Goal: Task Accomplishment & Management: Complete application form

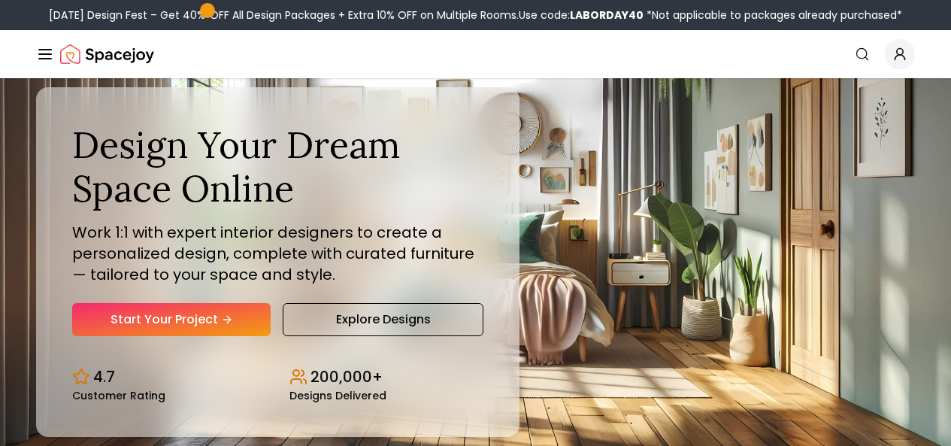
click at [191, 336] on link "Start Your Project" at bounding box center [171, 319] width 198 height 33
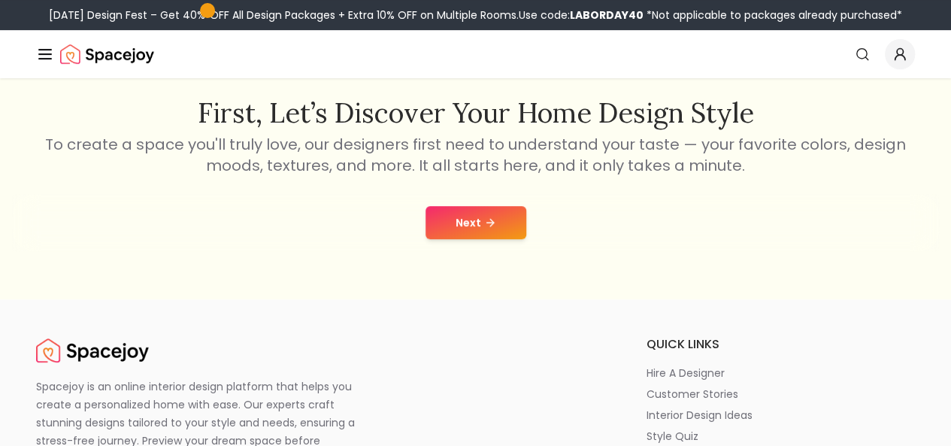
scroll to position [244, 0]
click at [492, 219] on icon at bounding box center [490, 223] width 12 height 12
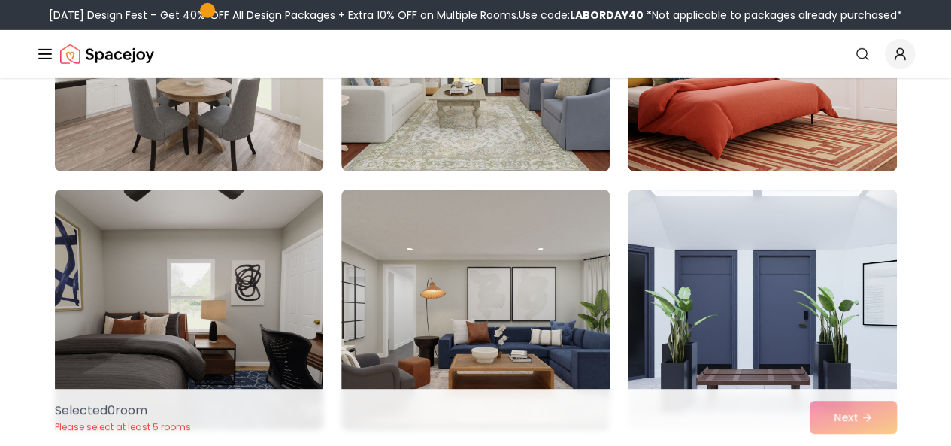
scroll to position [2345, 0]
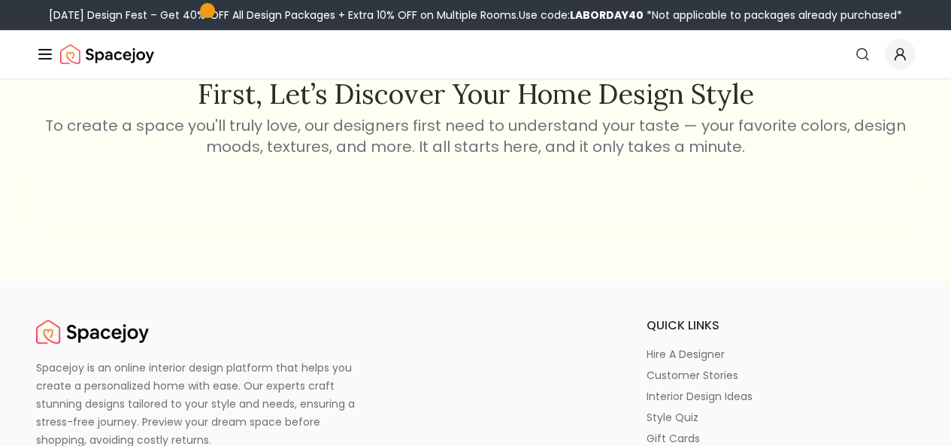
scroll to position [244, 0]
